Goal: Information Seeking & Learning: Compare options

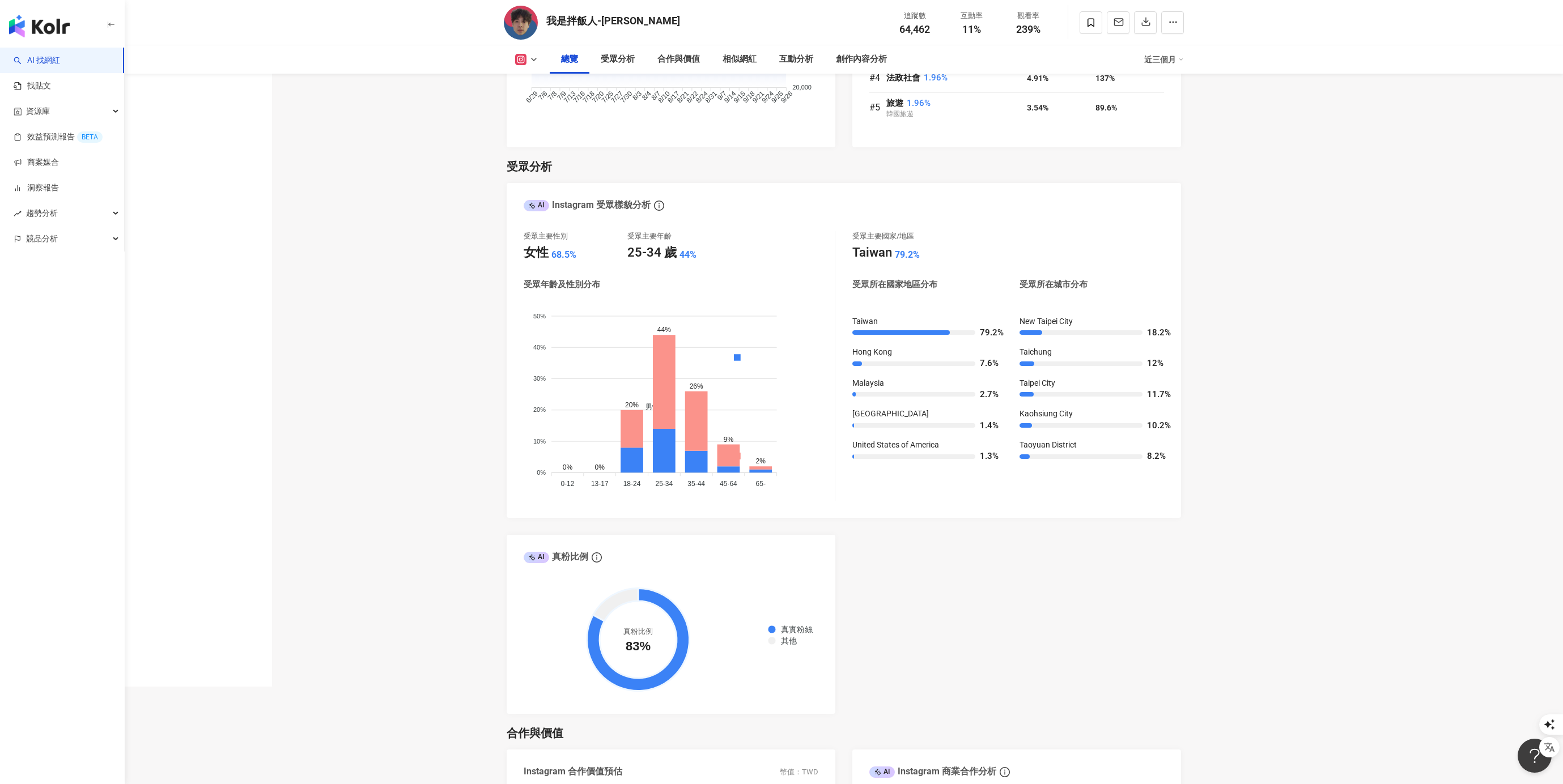
scroll to position [880, 0]
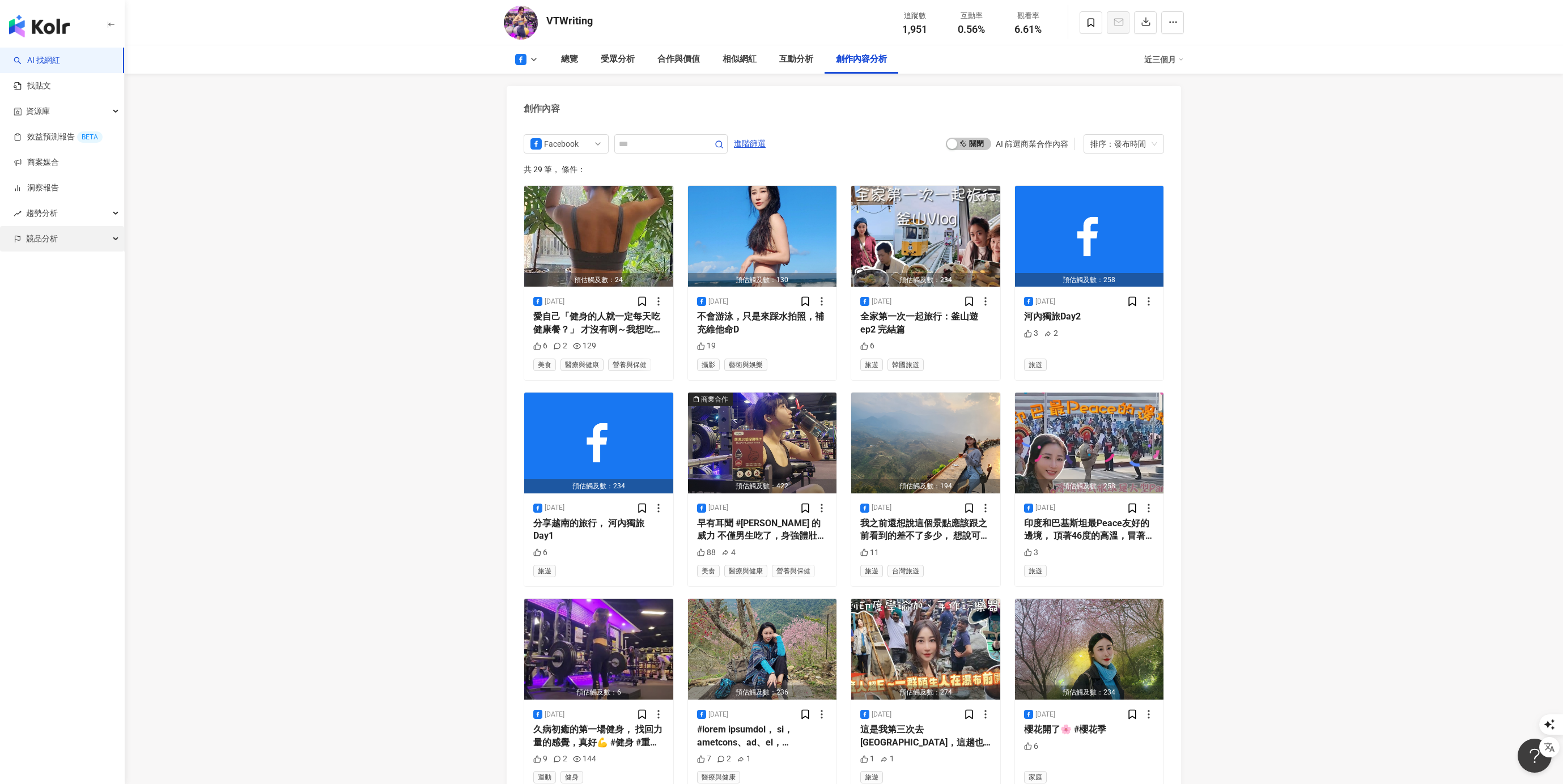
click at [67, 239] on div "競品分析" at bounding box center [62, 239] width 124 height 26
click at [63, 263] on link "品牌帳號分析" at bounding box center [51, 265] width 47 height 12
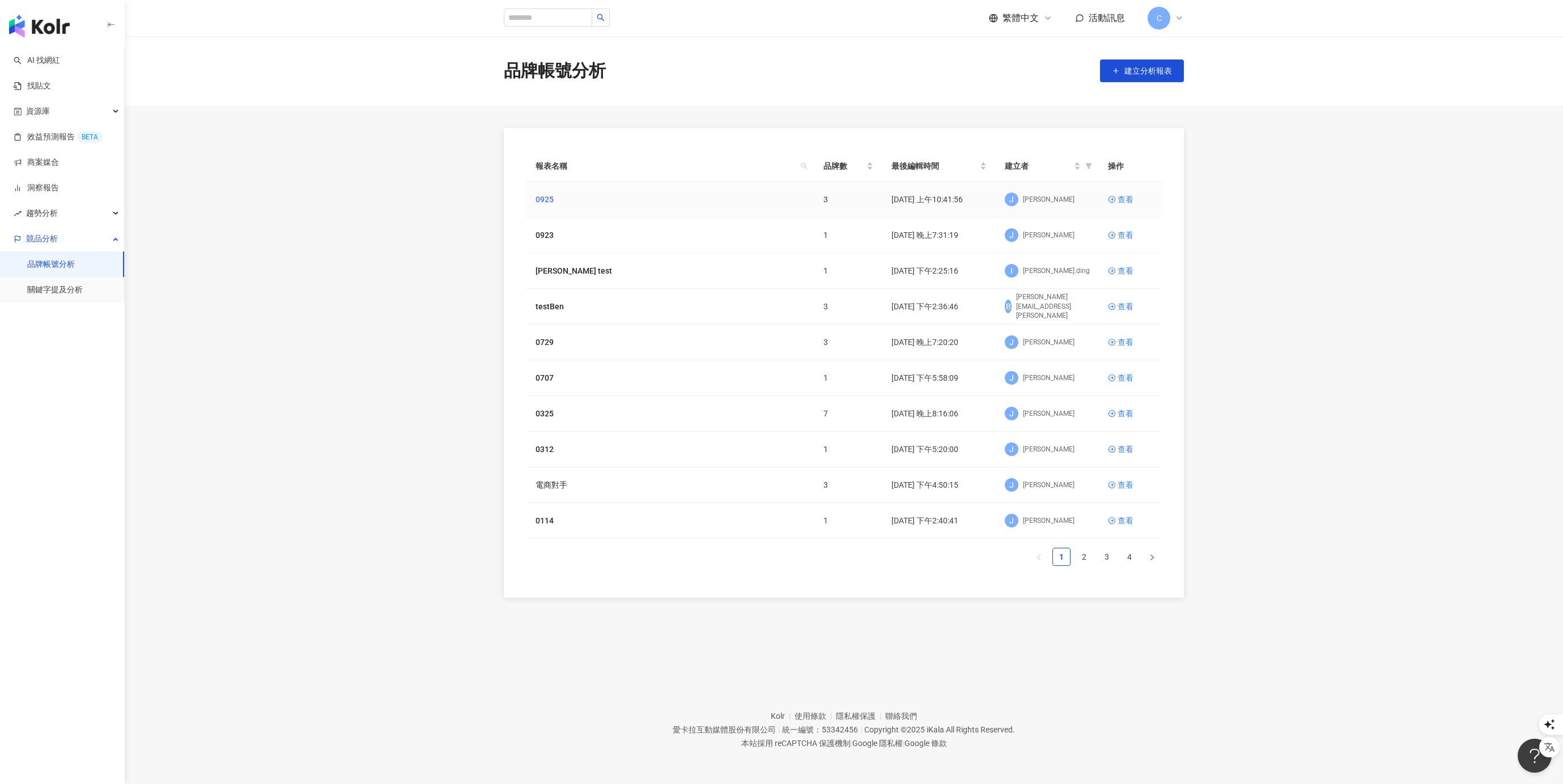
click at [547, 198] on link "0925" at bounding box center [545, 199] width 18 height 12
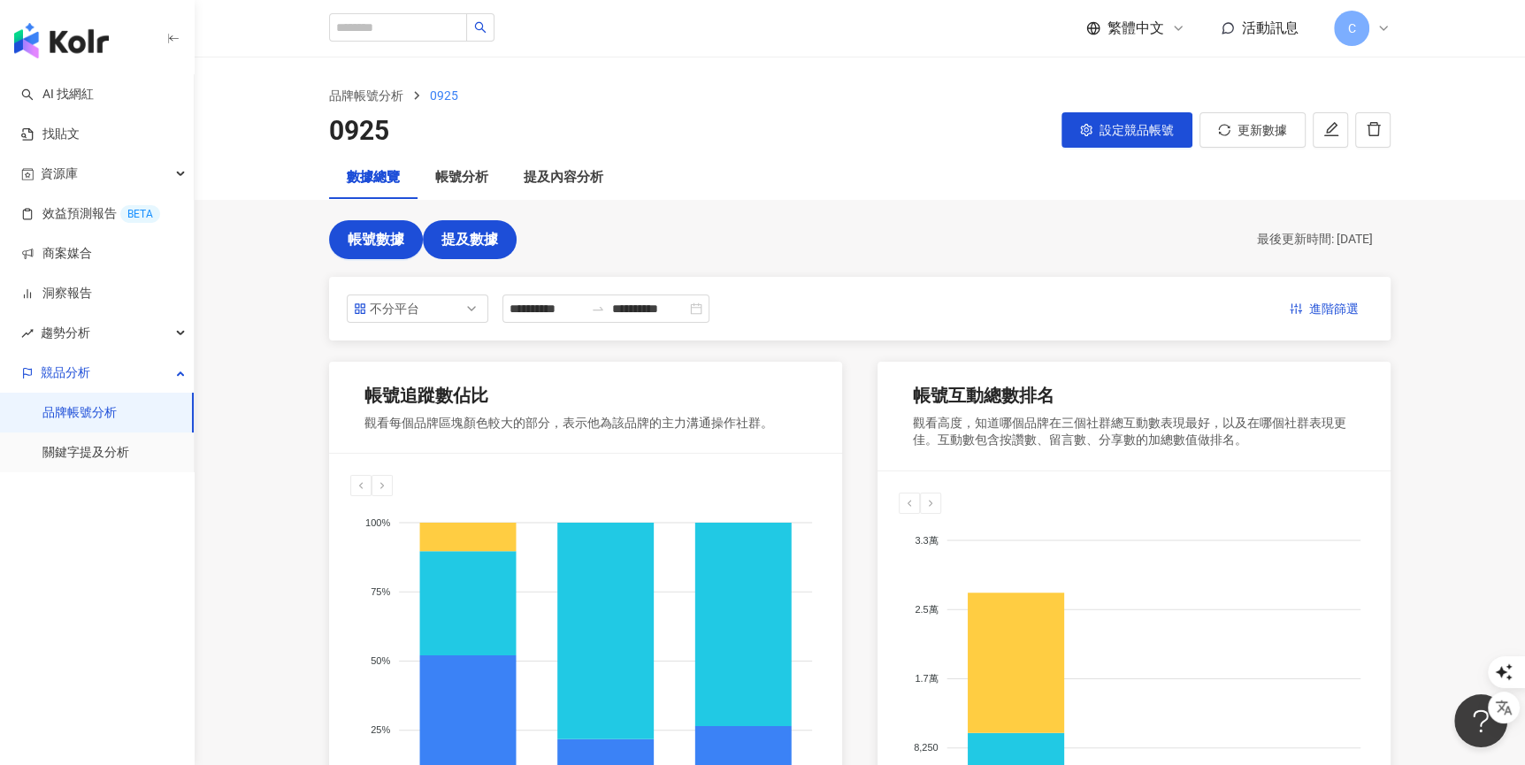
click at [463, 233] on span "提及數據" at bounding box center [469, 240] width 57 height 16
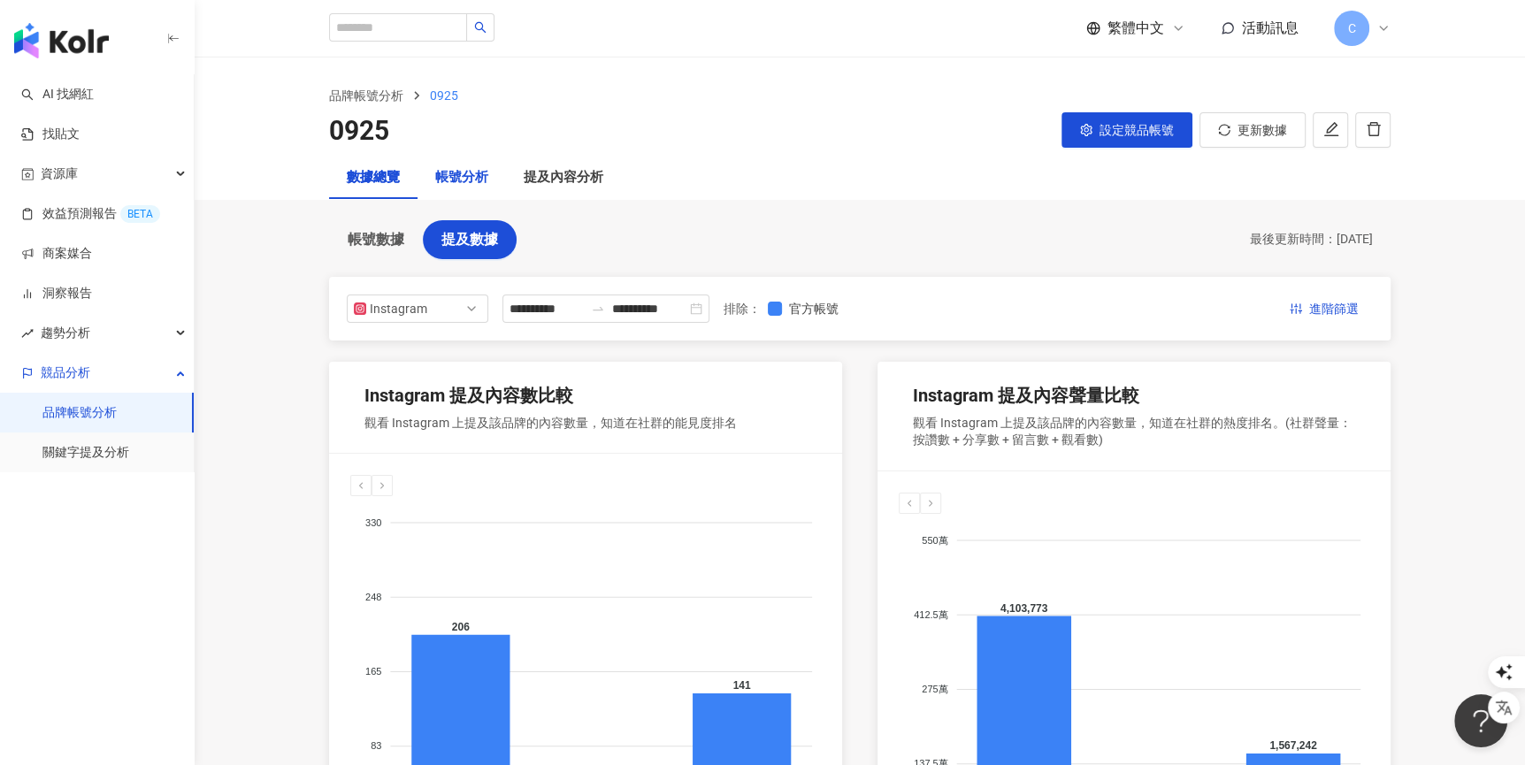
click at [471, 174] on div "帳號分析" at bounding box center [461, 177] width 53 height 21
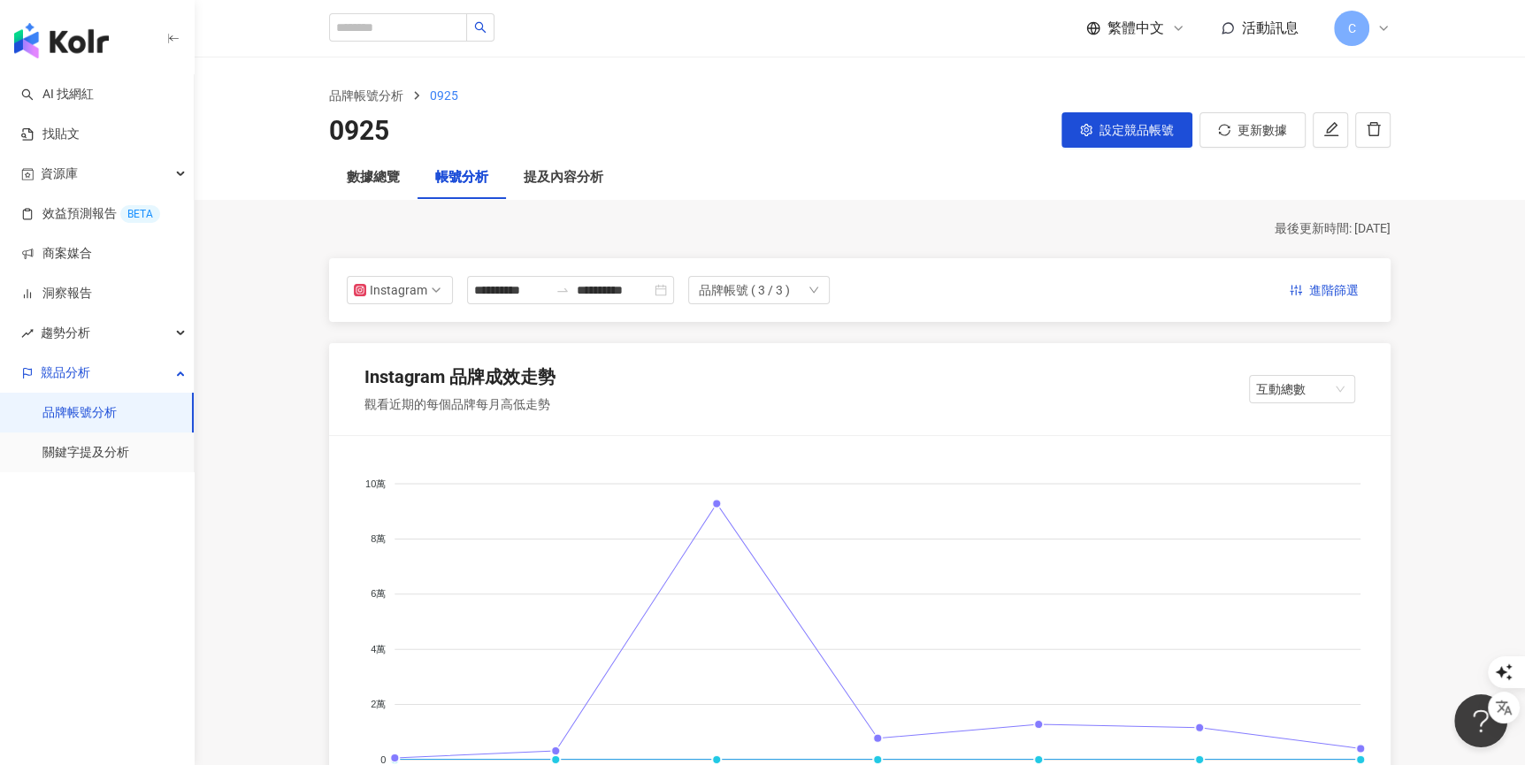
click at [781, 291] on div "品牌帳號 ( 3 / 3 )" at bounding box center [744, 290] width 91 height 27
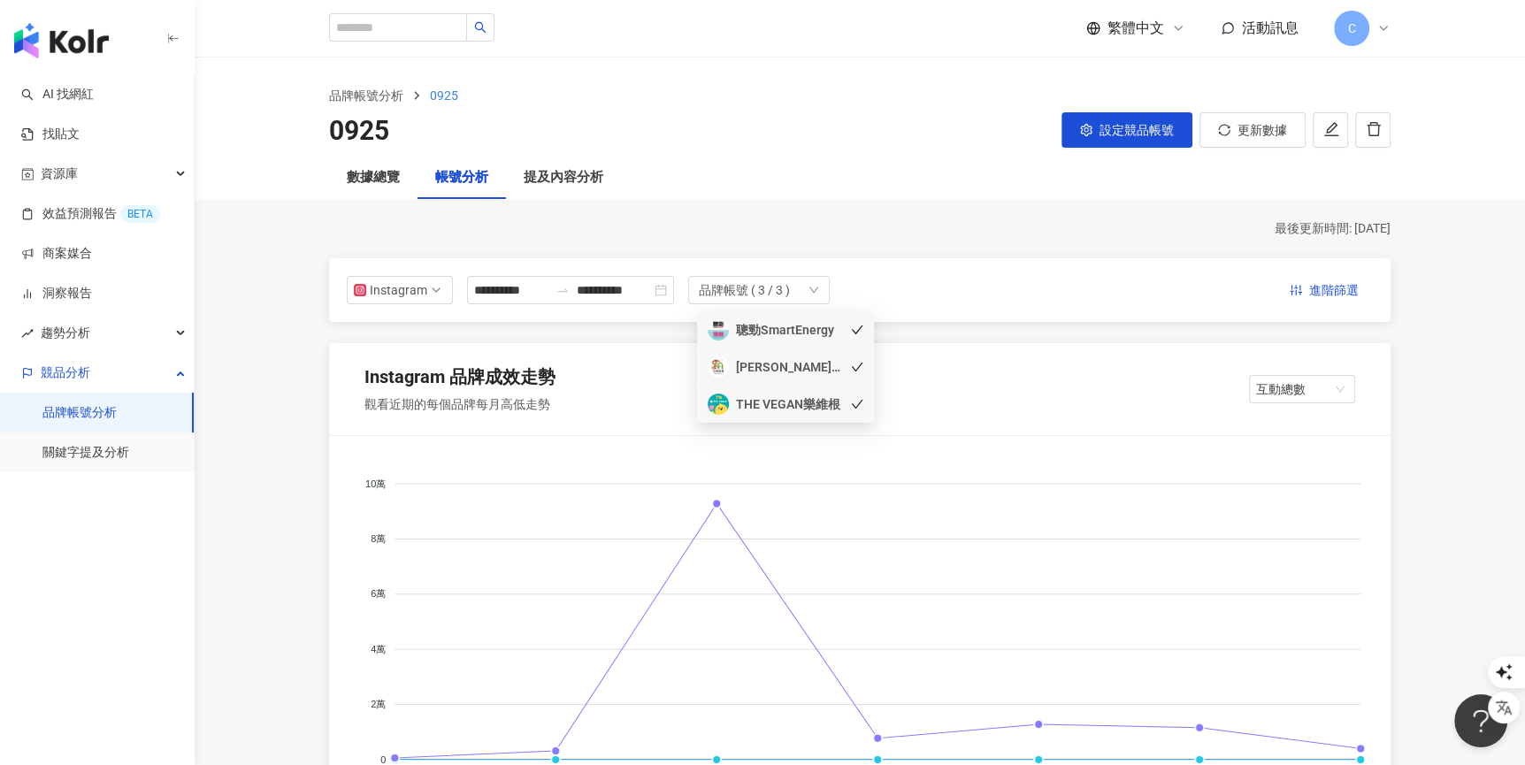
click at [1370, 34] on div "C" at bounding box center [1362, 28] width 57 height 35
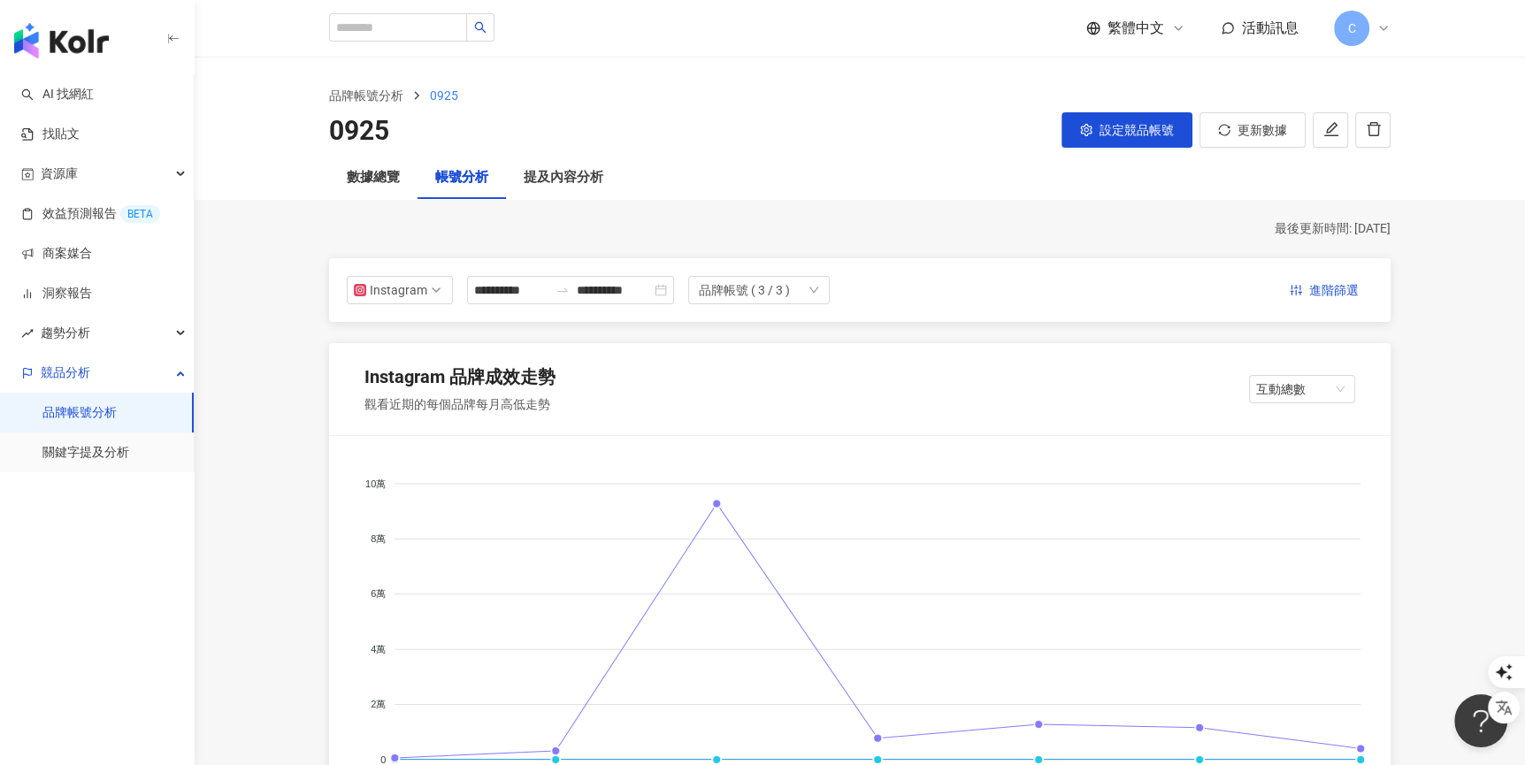
click at [788, 293] on div "品牌帳號 ( 3 / 3 )" at bounding box center [744, 290] width 91 height 27
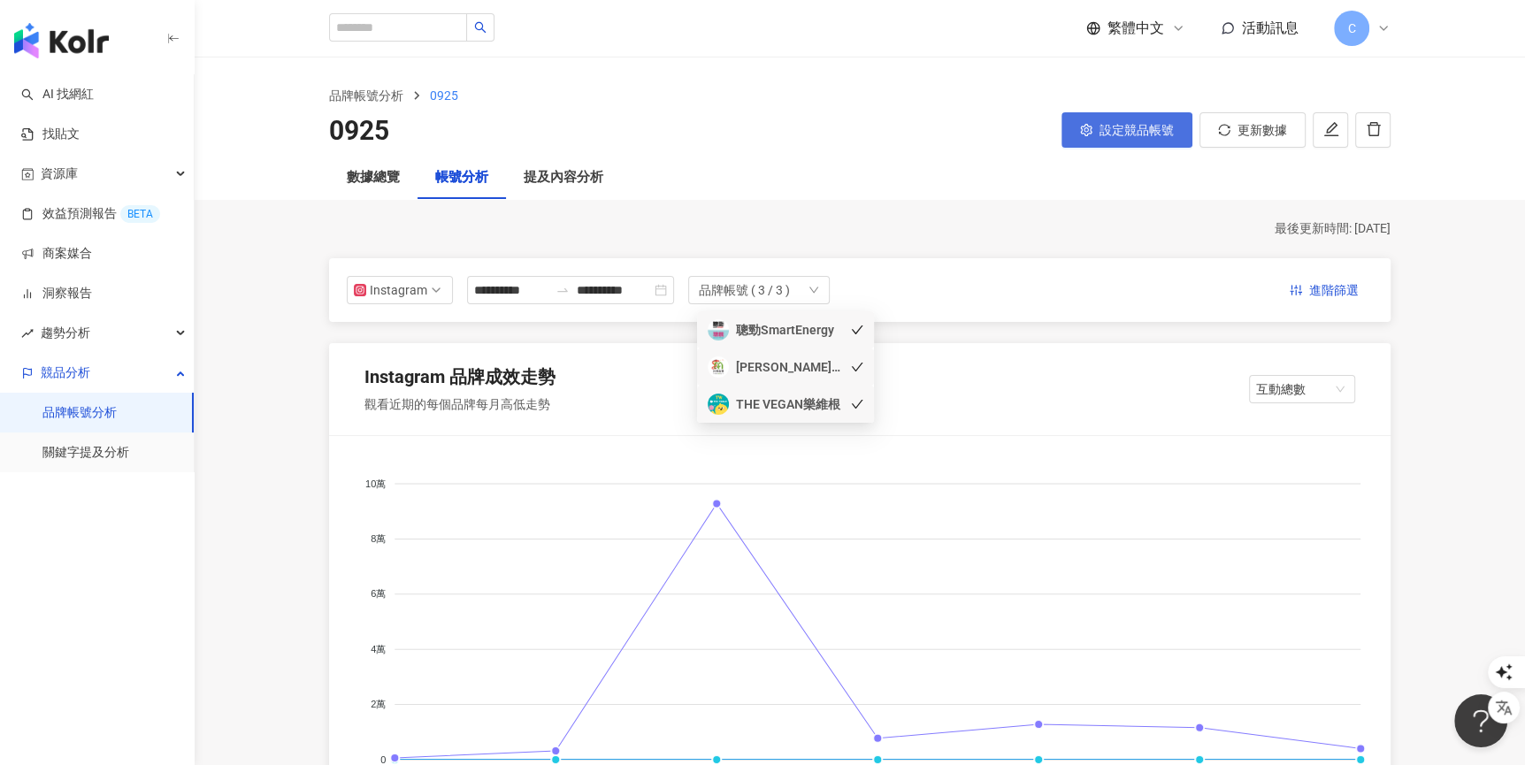
click at [1113, 124] on span "設定競品帳號" at bounding box center [1136, 130] width 74 height 14
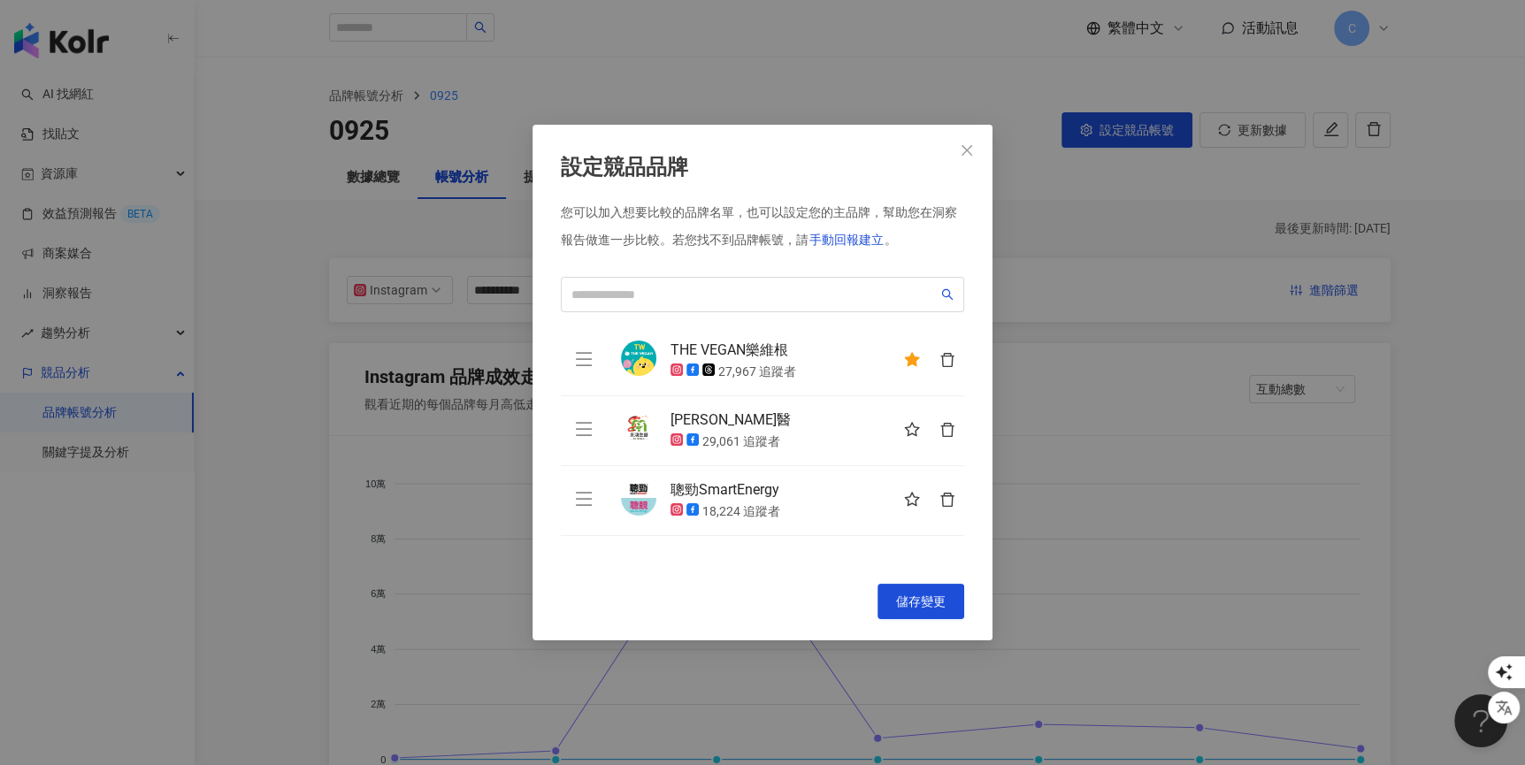
click at [914, 365] on icon "star" at bounding box center [912, 360] width 16 height 16
click at [1052, 280] on div "設定競品品牌 您可以加入想要比較的品牌名單，也可以設定您的主品牌，幫助您在洞察報告做進一步比較。 若您找不到品牌帳號，請 手動回報建立 。 THE VEGAN…" at bounding box center [762, 382] width 1525 height 765
click at [913, 601] on span "儲存變更" at bounding box center [921, 601] width 50 height 14
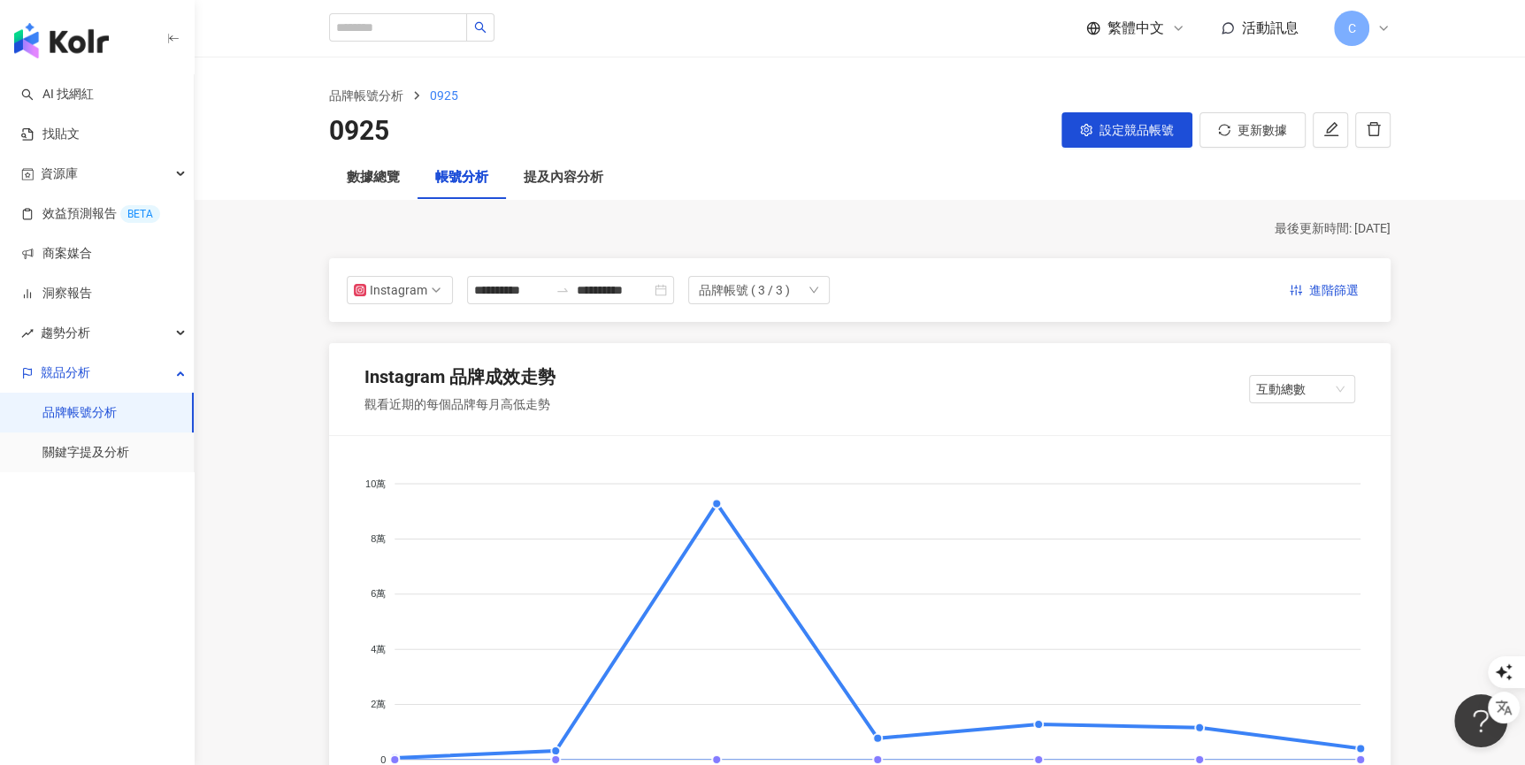
click at [773, 284] on div "品牌帳號 ( 3 / 3 )" at bounding box center [744, 290] width 91 height 27
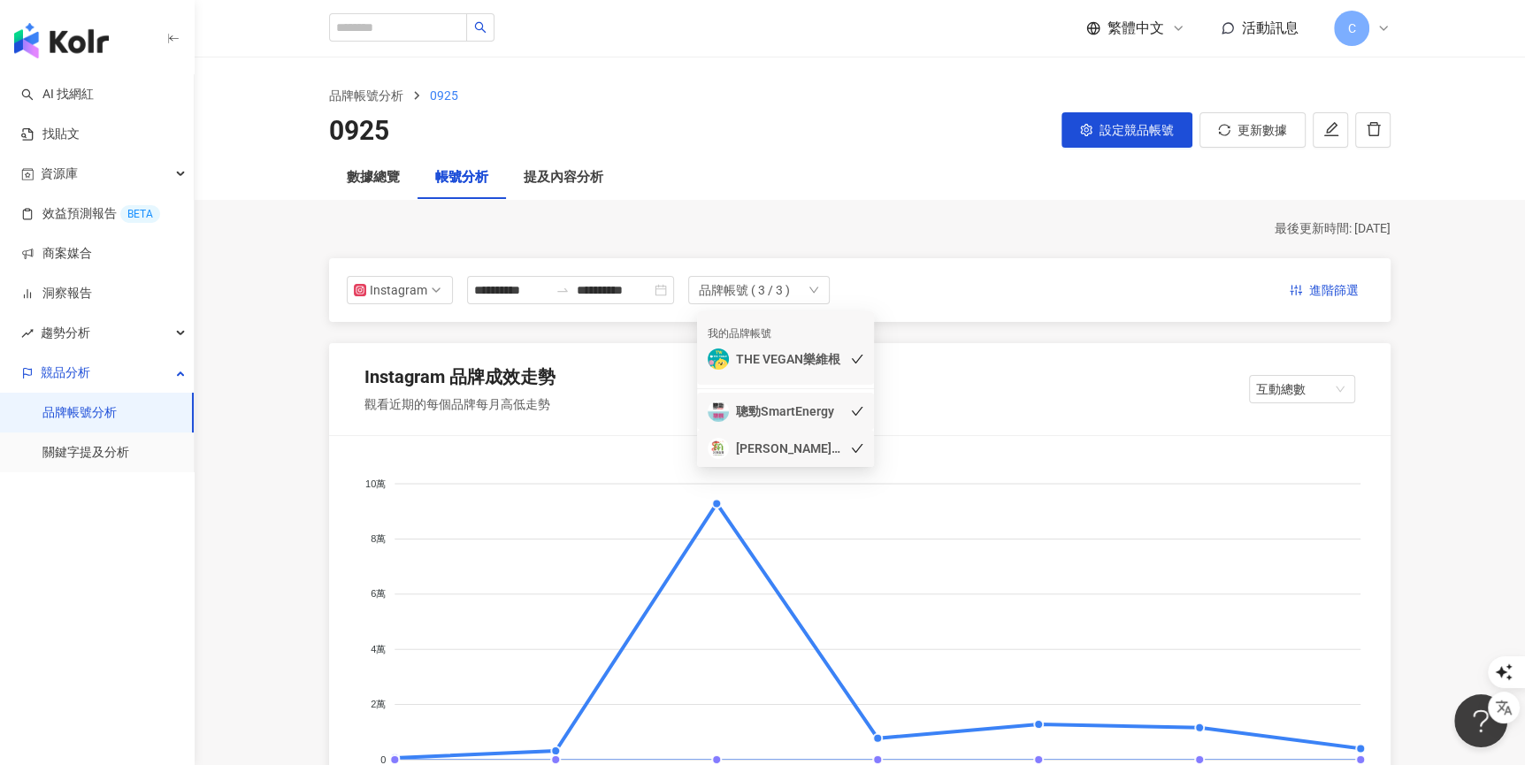
click at [830, 420] on div "聰勁SmartEnergy" at bounding box center [775, 411] width 134 height 21
click at [827, 449] on div "MIHONG米鴻生醫" at bounding box center [789, 448] width 106 height 19
